Goal: Information Seeking & Learning: Learn about a topic

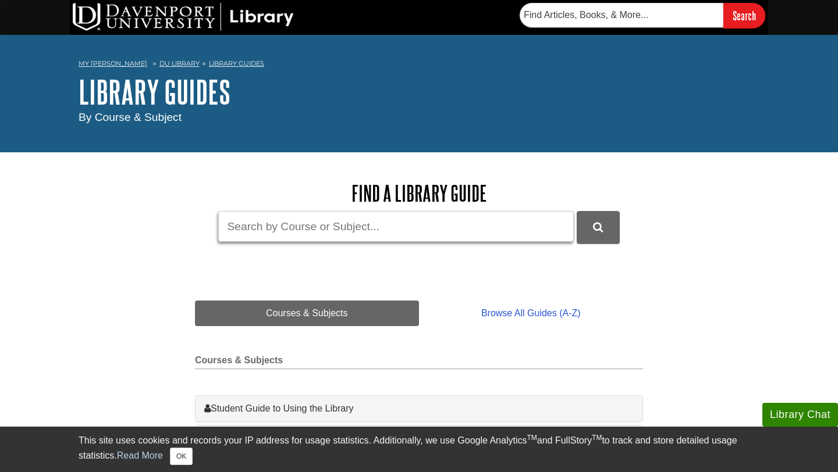
click at [314, 233] on input "Guide Search Terms" at bounding box center [395, 226] width 355 height 31
type input "[PERSON_NAME] health promotion mode;"
click at [577, 211] on button "DU Library Guides Search" at bounding box center [598, 227] width 43 height 32
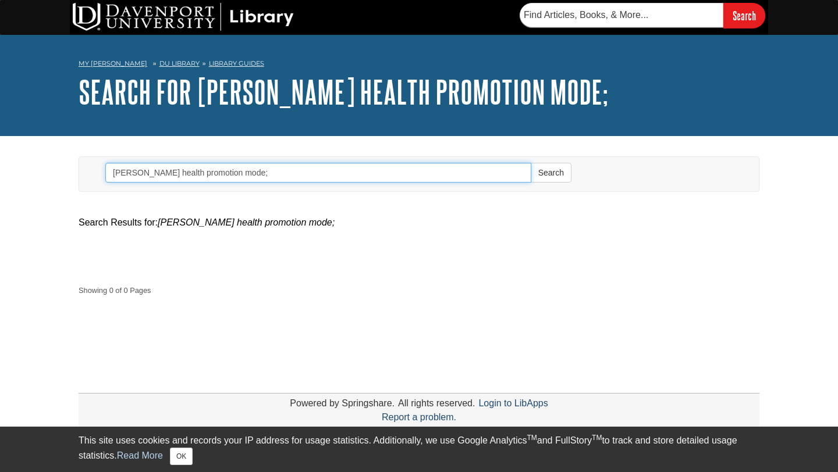
click at [246, 175] on input "[PERSON_NAME] health promotion mode;" at bounding box center [318, 173] width 426 height 20
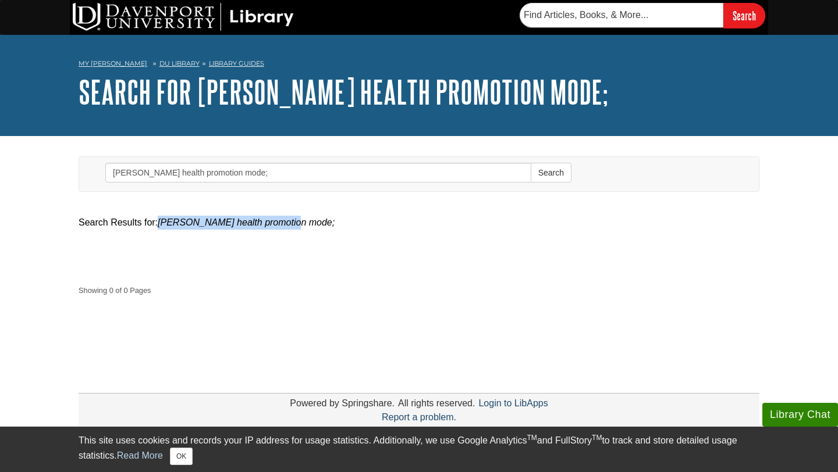
drag, startPoint x: 291, startPoint y: 225, endPoint x: 161, endPoint y: 219, distance: 130.4
click at [161, 219] on em "[PERSON_NAME] health promotion mode;" at bounding box center [246, 223] width 177 height 10
copy em "[PERSON_NAME] health promotion mode"
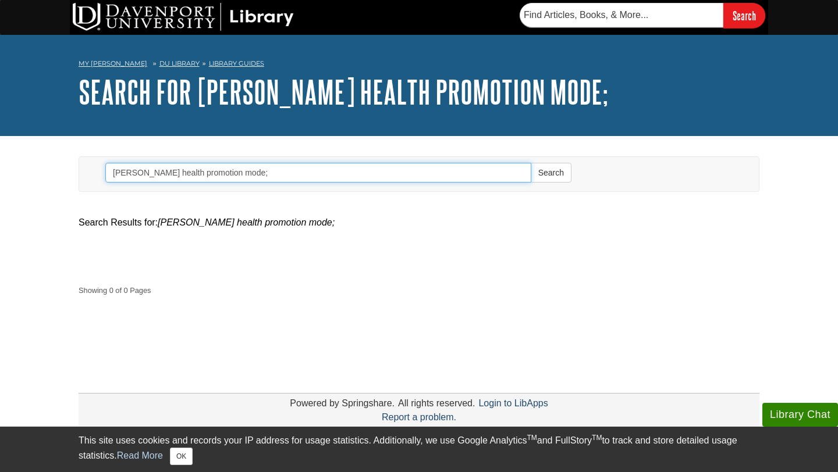
click at [160, 176] on input "[PERSON_NAME] health promotion mode;" at bounding box center [318, 173] width 426 height 20
click at [250, 178] on input "[PERSON_NAME] health promotion mode;" at bounding box center [318, 173] width 426 height 20
click at [531, 163] on button "Search" at bounding box center [551, 173] width 41 height 20
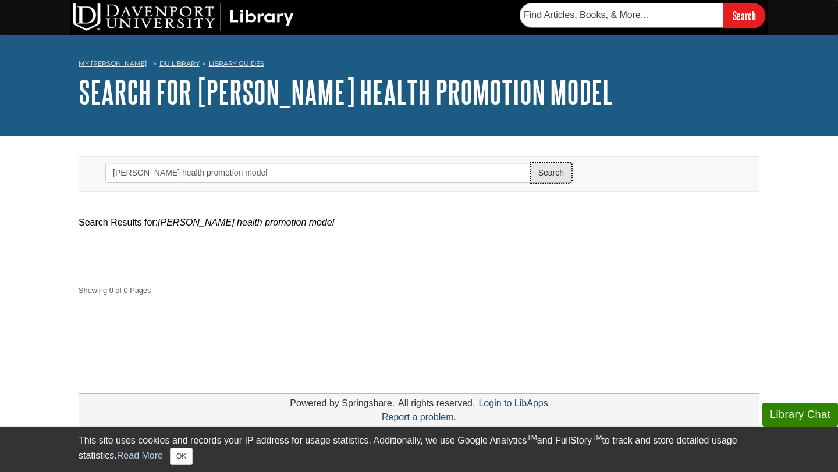
click at [562, 174] on button "Search" at bounding box center [551, 173] width 41 height 20
type input "penders health promotion mode;"
click at [223, 64] on link "Library Guides" at bounding box center [236, 63] width 55 height 8
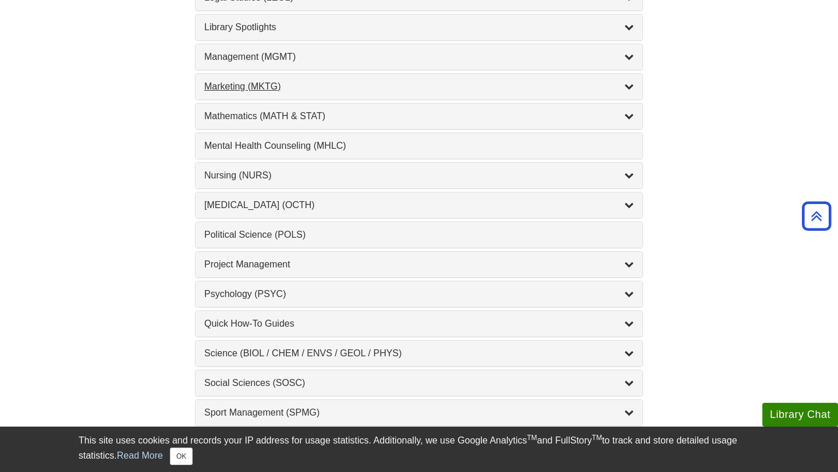
scroll to position [1036, 0]
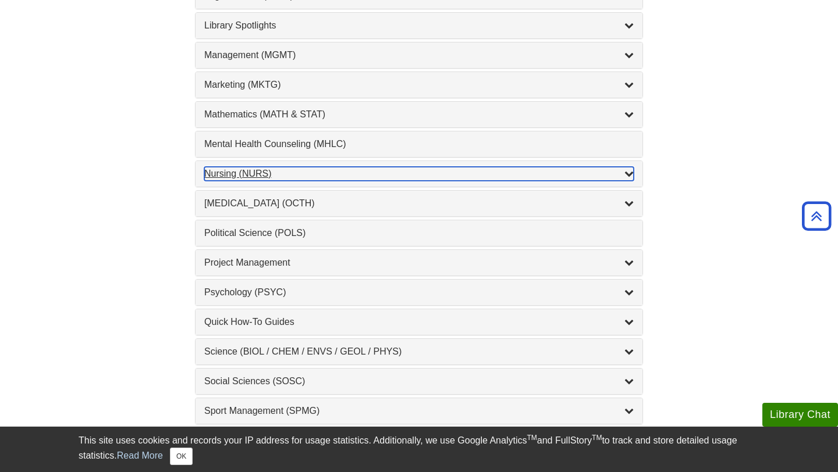
click at [286, 178] on div "Nursing (NURS) , 14 guides" at bounding box center [418, 174] width 429 height 14
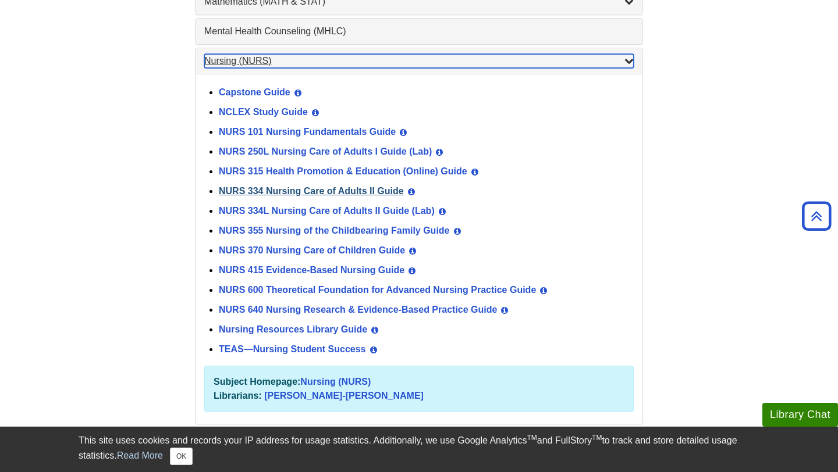
scroll to position [1152, 0]
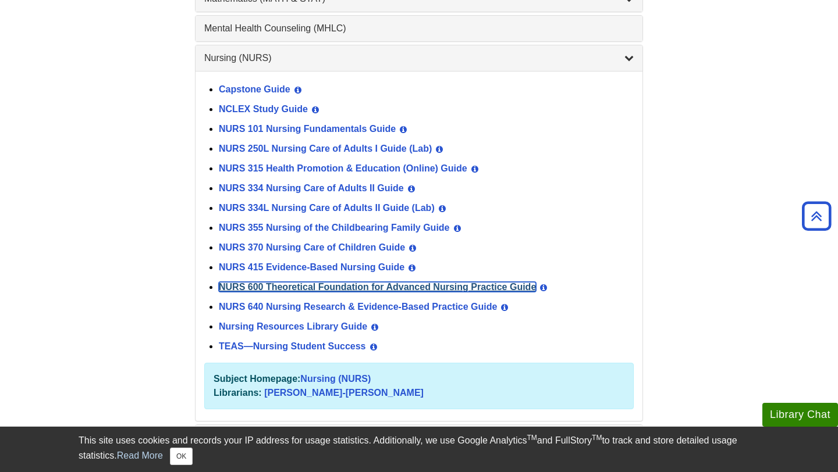
click at [322, 287] on link "NURS 600 Theoretical Foundation for Advanced Nursing Practice Guide" at bounding box center [377, 287] width 317 height 10
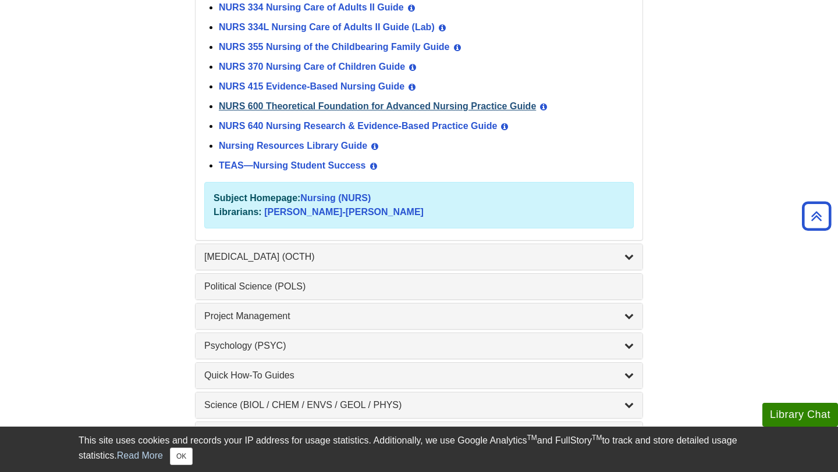
scroll to position [1334, 0]
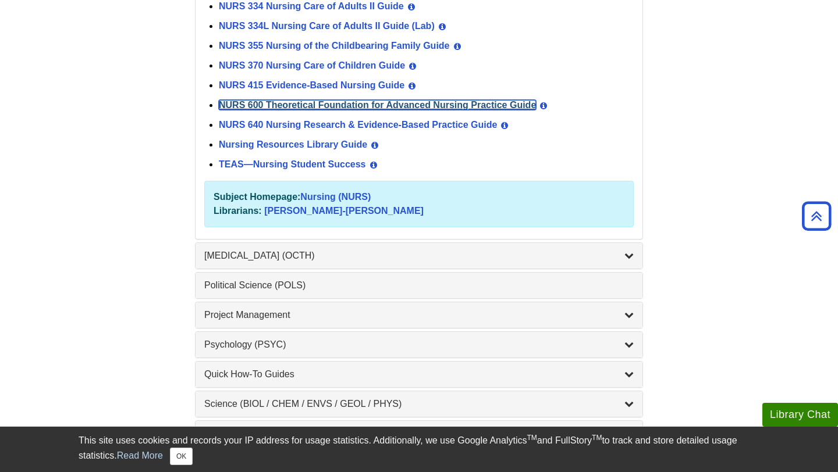
click at [353, 109] on link "NURS 600 Theoretical Foundation for Advanced Nursing Practice Guide" at bounding box center [377, 105] width 317 height 10
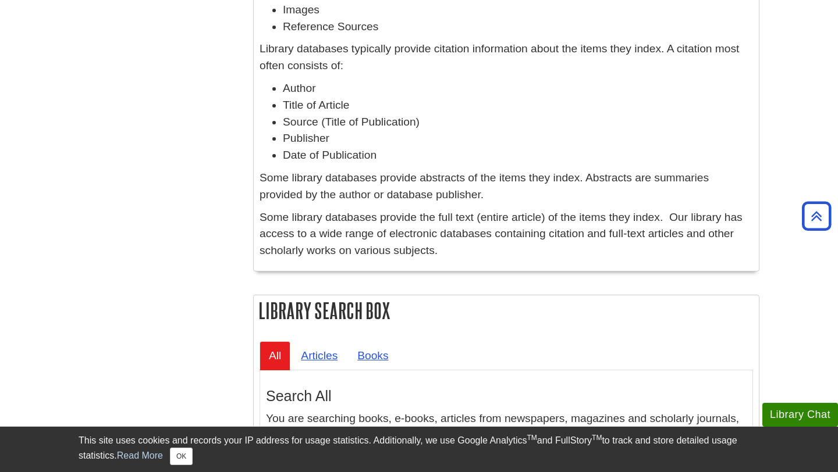
scroll to position [1103, 0]
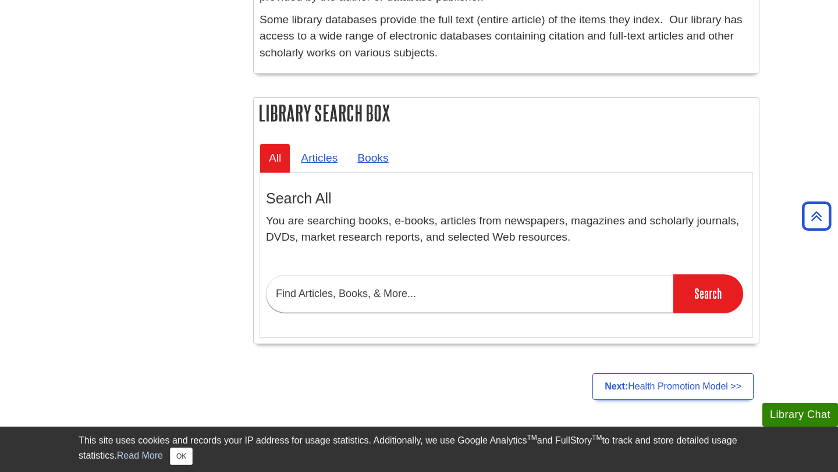
scroll to position [859, 0]
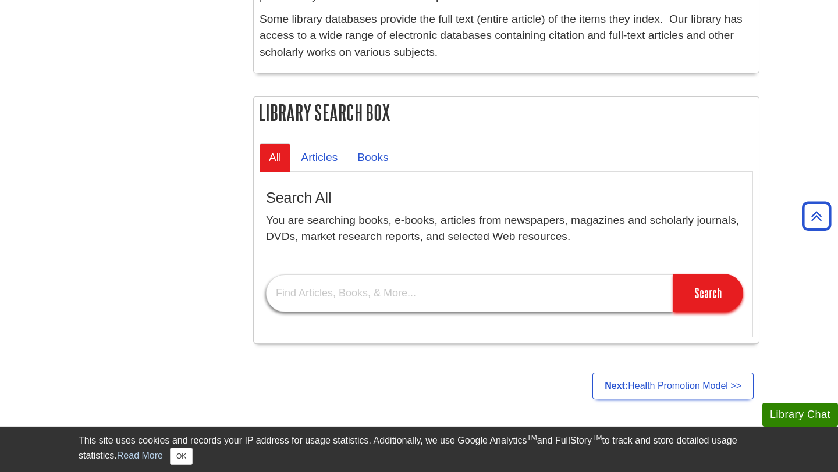
click at [354, 290] on input "text" at bounding box center [469, 294] width 407 height 38
type input "[PERSON_NAME] health promotion model"
click at [673, 274] on input "Search" at bounding box center [708, 293] width 70 height 38
